Goal: Task Accomplishment & Management: Manage account settings

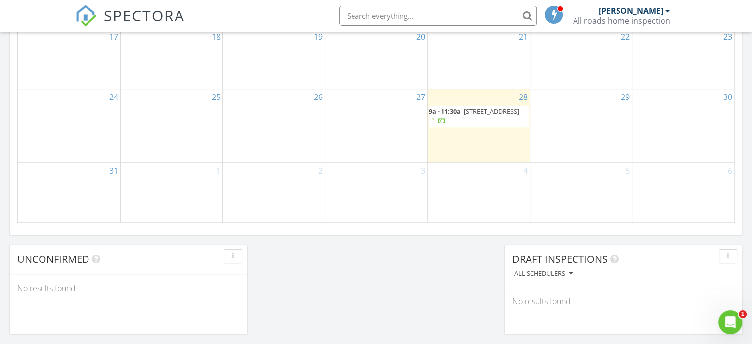
scroll to position [643, 0]
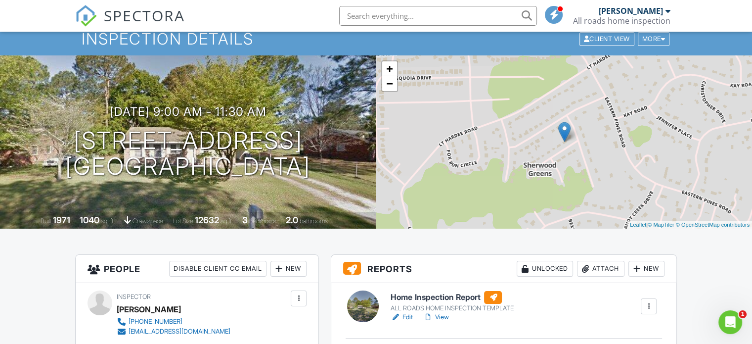
scroll to position [148, 0]
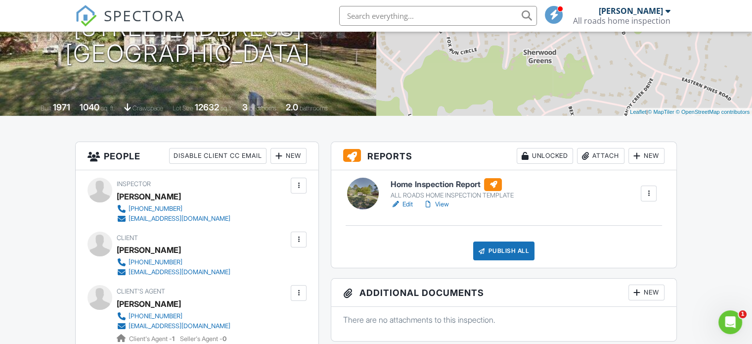
click at [439, 205] on link "View" at bounding box center [436, 204] width 26 height 10
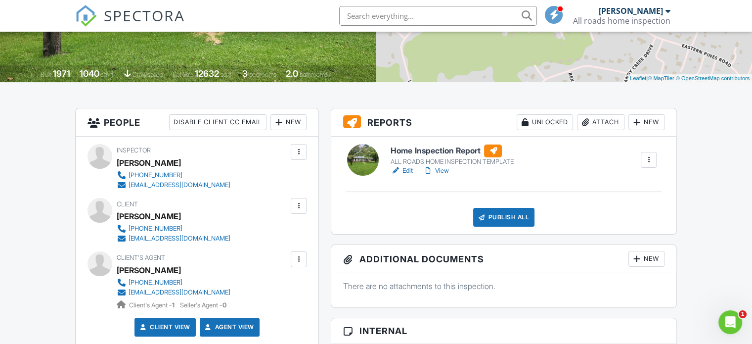
scroll to position [198, 0]
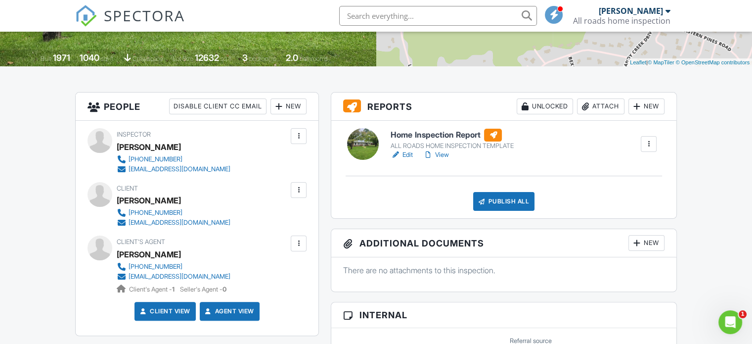
click at [449, 154] on link "View" at bounding box center [436, 155] width 26 height 10
